Goal: Information Seeking & Learning: Learn about a topic

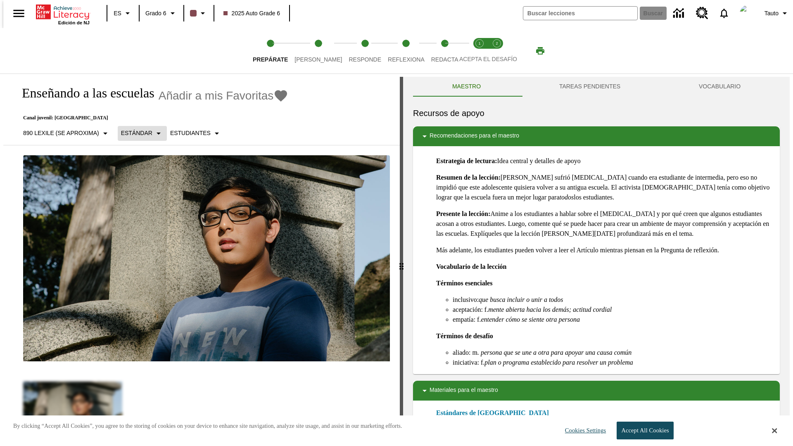
click at [138, 133] on p "Estándar" at bounding box center [136, 133] width 31 height 9
click at [64, 133] on p "890 Lexile (Se aproxima)" at bounding box center [61, 133] width 76 height 9
